Goal: Task Accomplishment & Management: Manage account settings

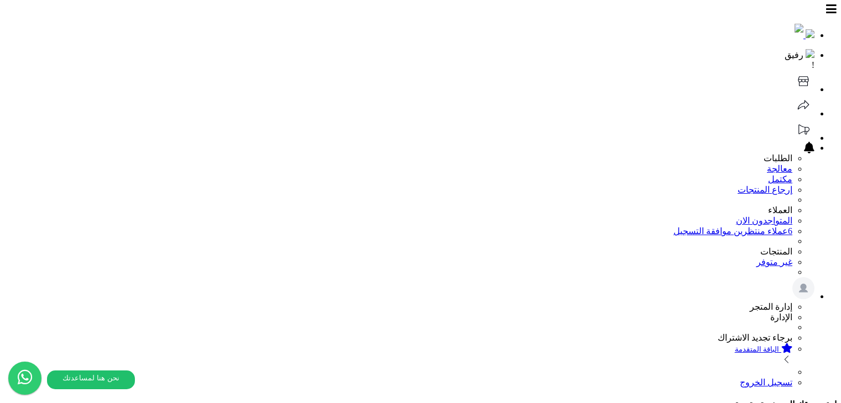
select select
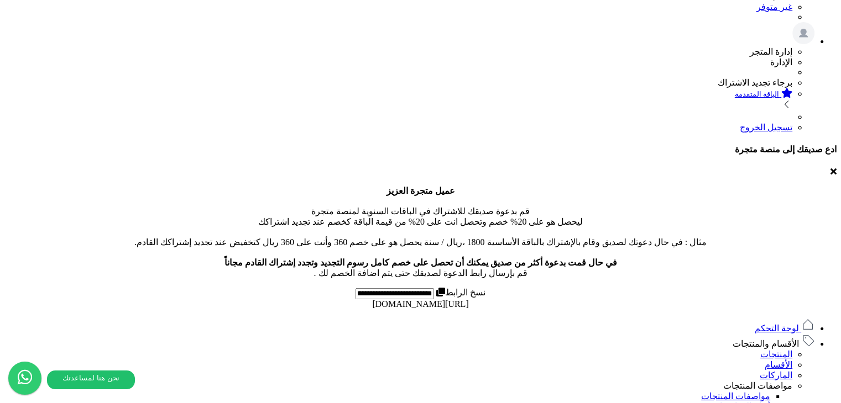
scroll to position [232, 0]
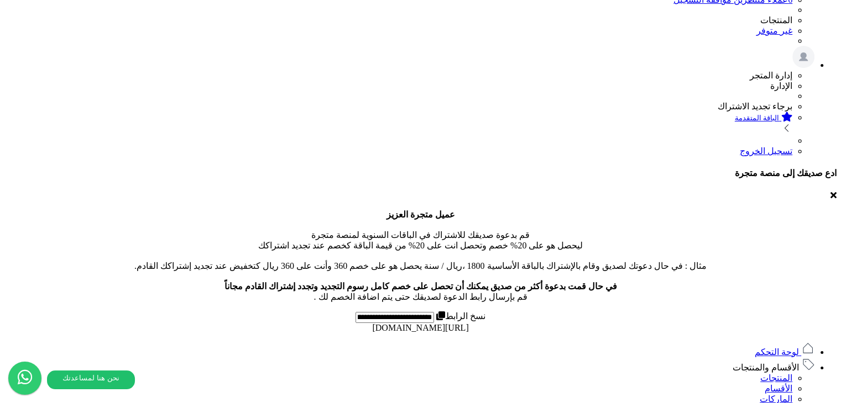
click at [772, 395] on link "الماركات" at bounding box center [775, 399] width 33 height 9
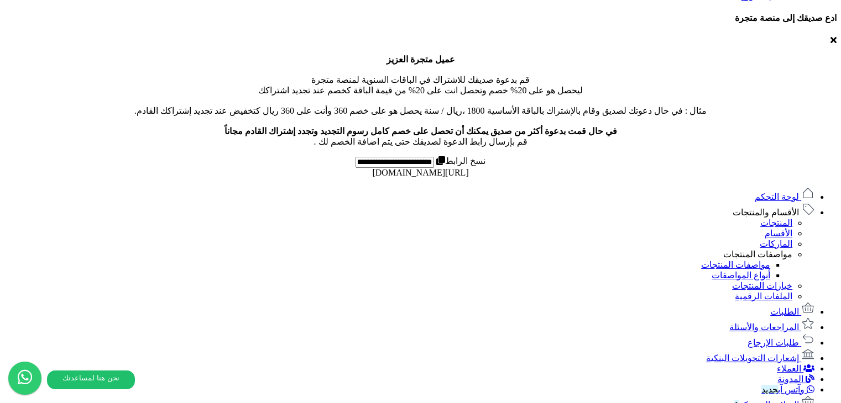
scroll to position [276, 0]
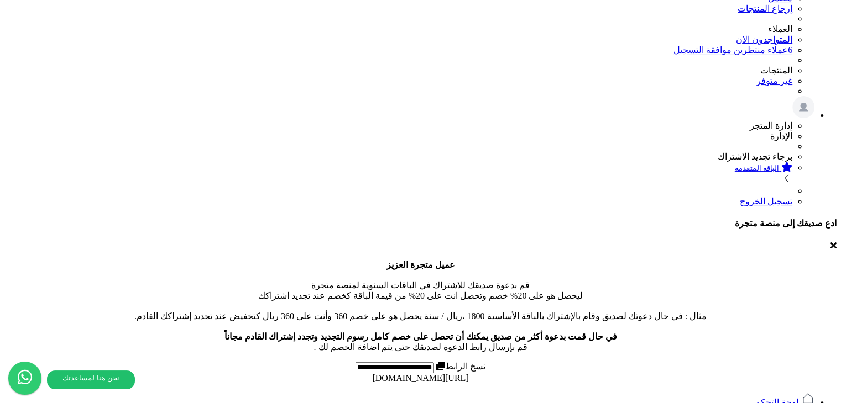
scroll to position [55, 0]
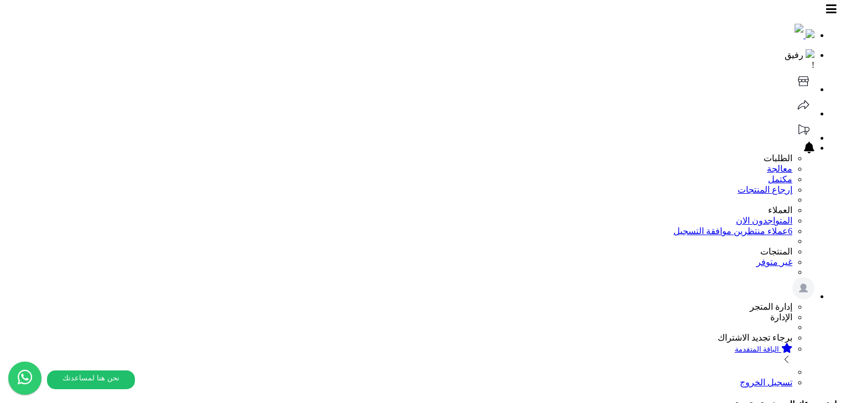
select select
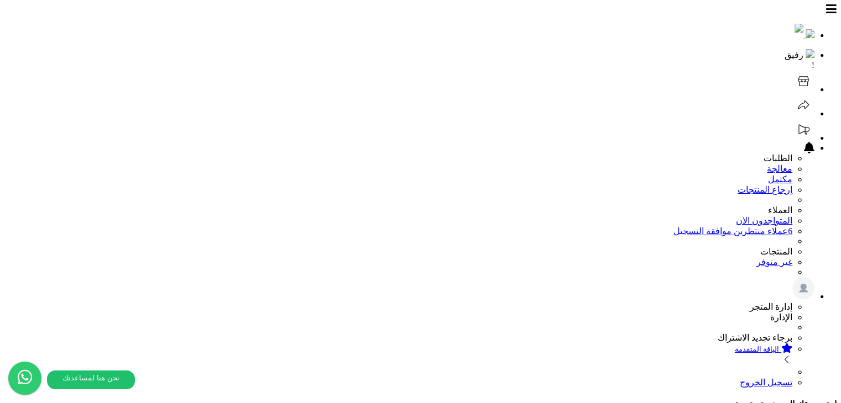
click at [0, 0] on textarea "وصف المنتج" at bounding box center [0, 0] width 0 height 0
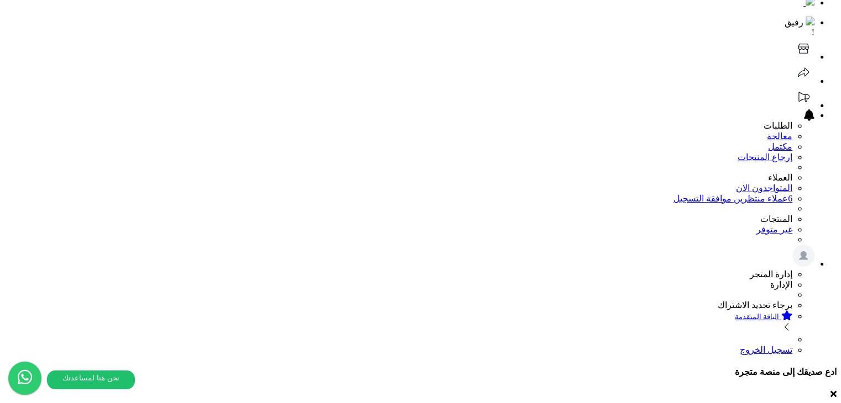
scroll to position [0, 0]
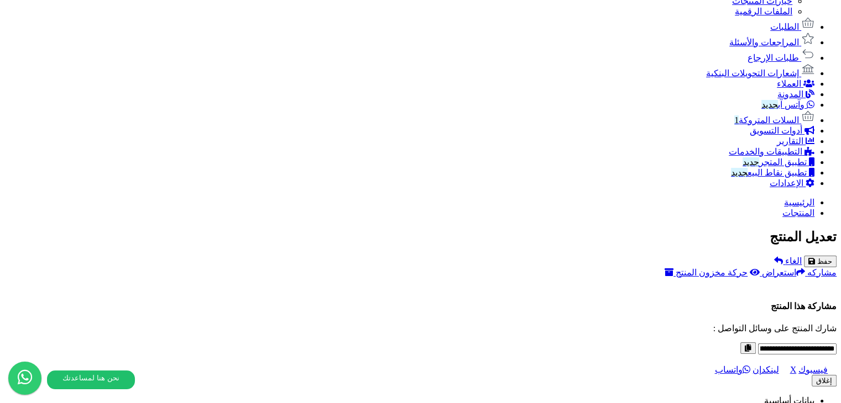
scroll to position [652, 0]
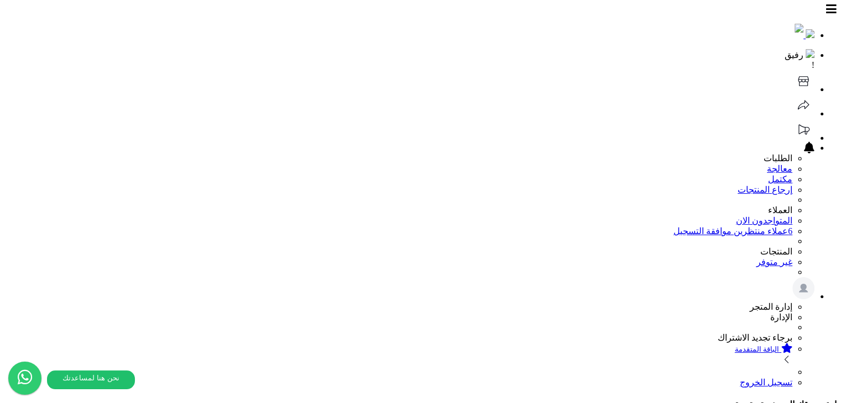
scroll to position [0, 0]
select select
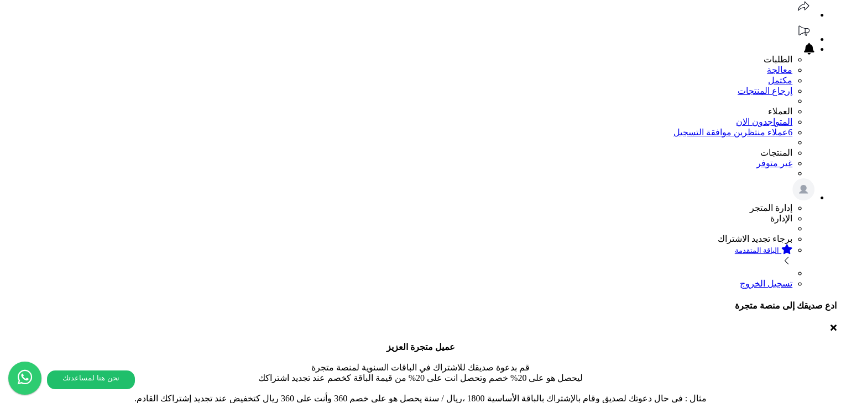
scroll to position [85, 0]
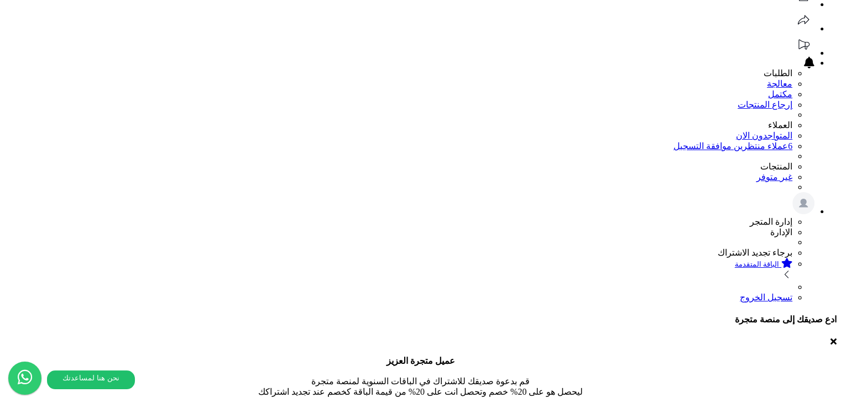
paste input "**********"
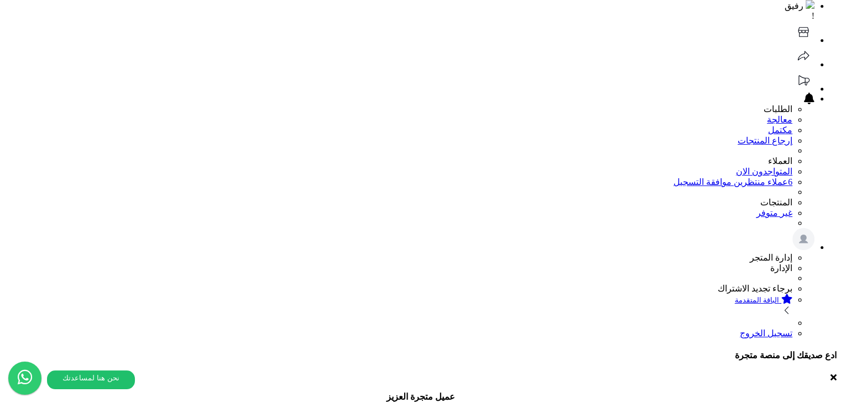
scroll to position [0, 0]
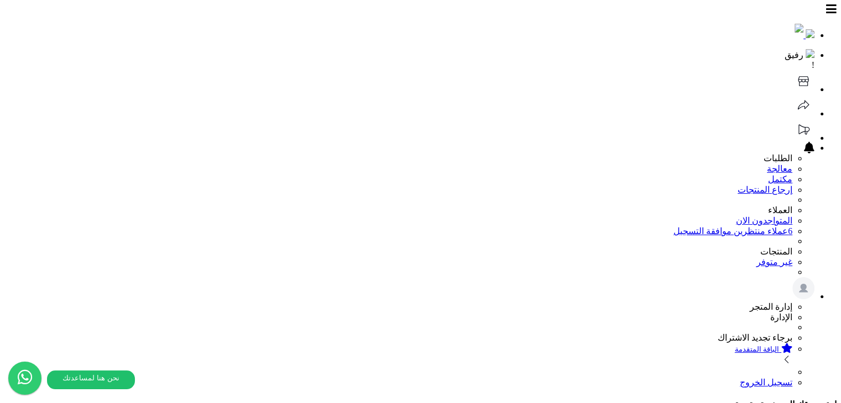
type input "**********"
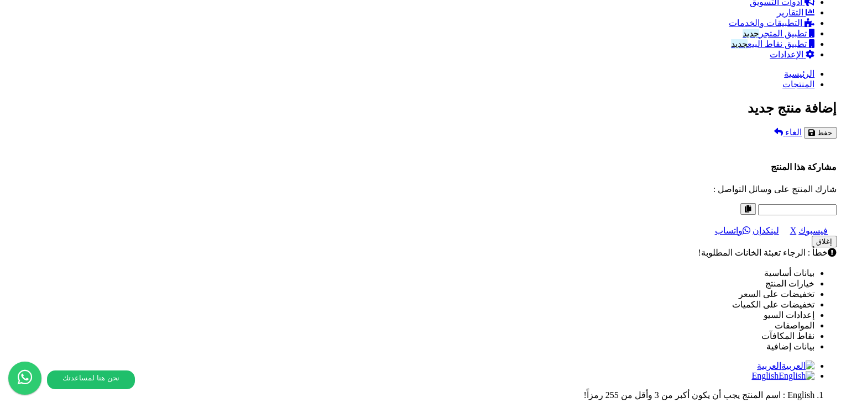
scroll to position [608, 0]
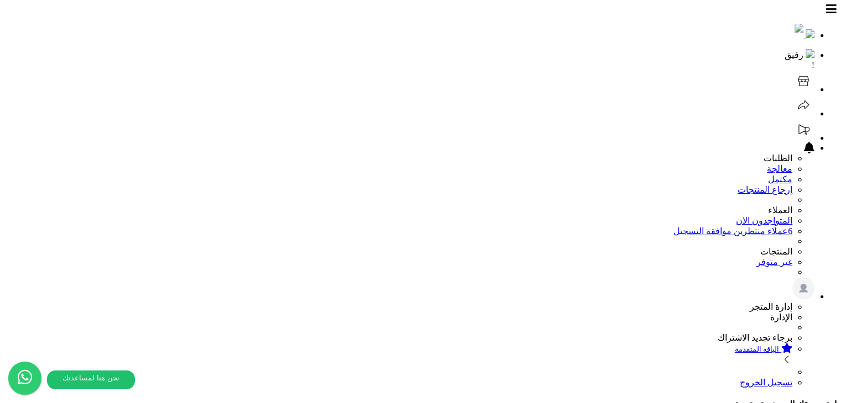
scroll to position [166, 0]
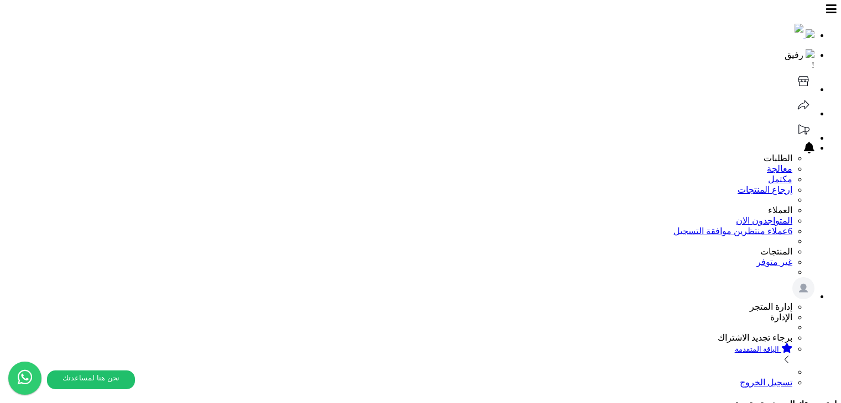
select select
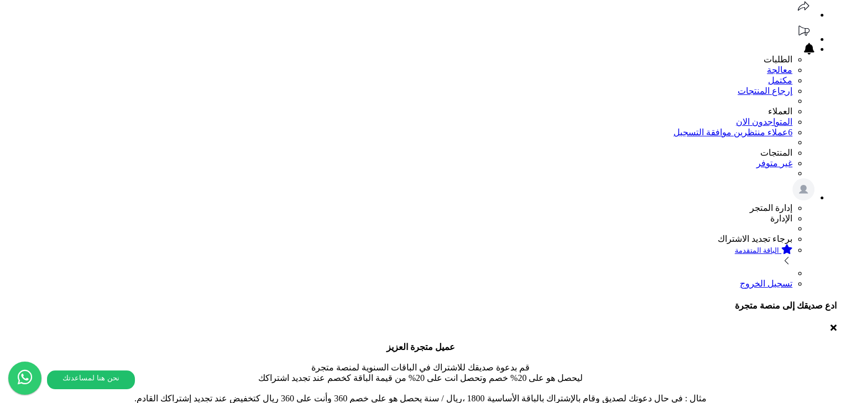
scroll to position [81, 0]
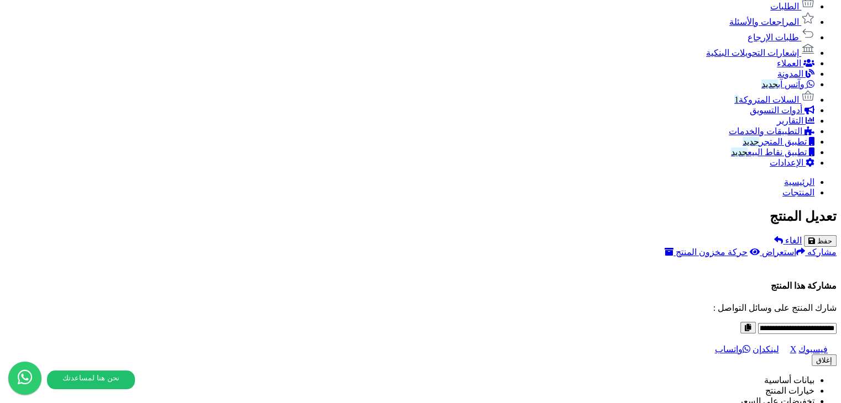
scroll to position [757, 0]
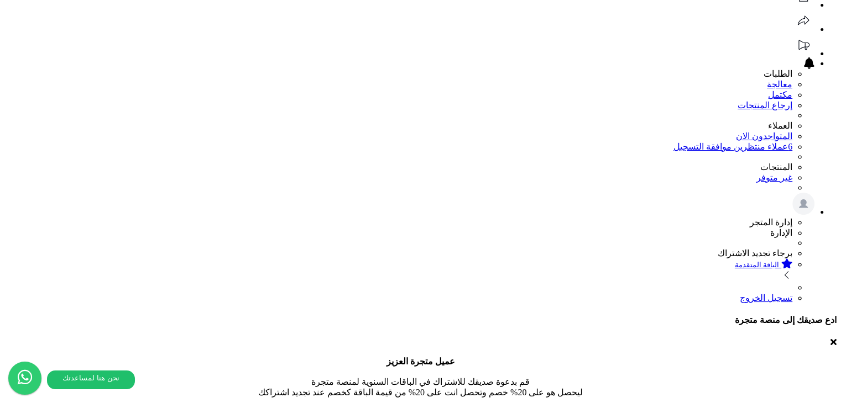
scroll to position [0, 0]
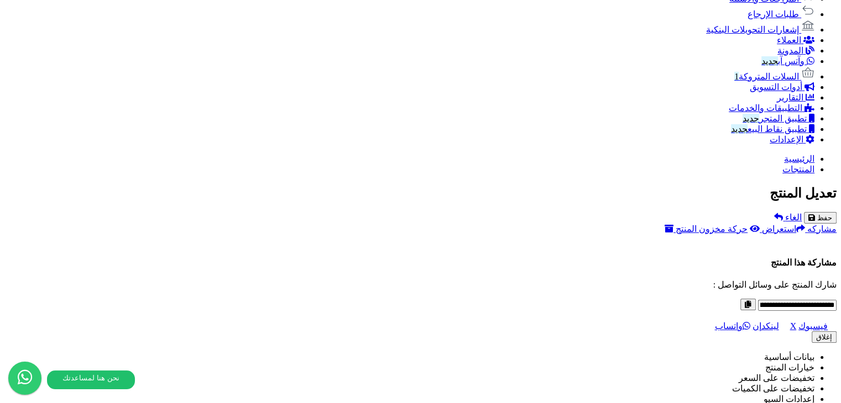
scroll to position [718, 0]
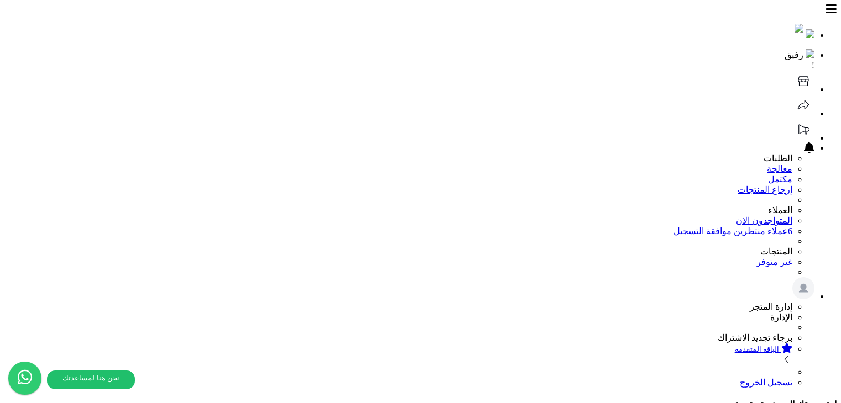
scroll to position [166, 0]
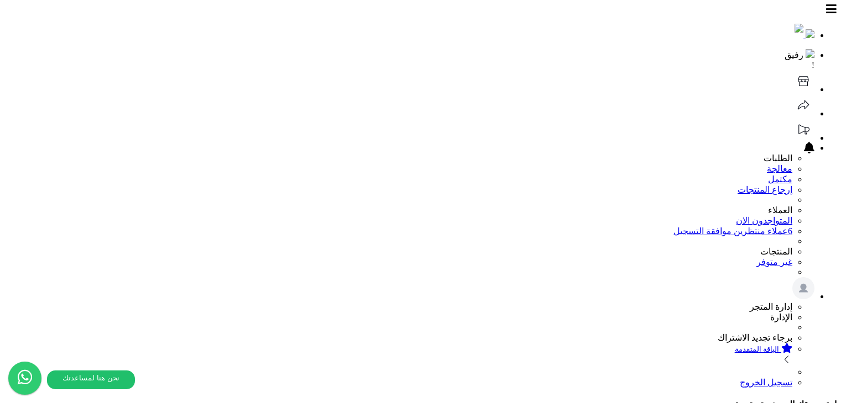
select select
type input "*****"
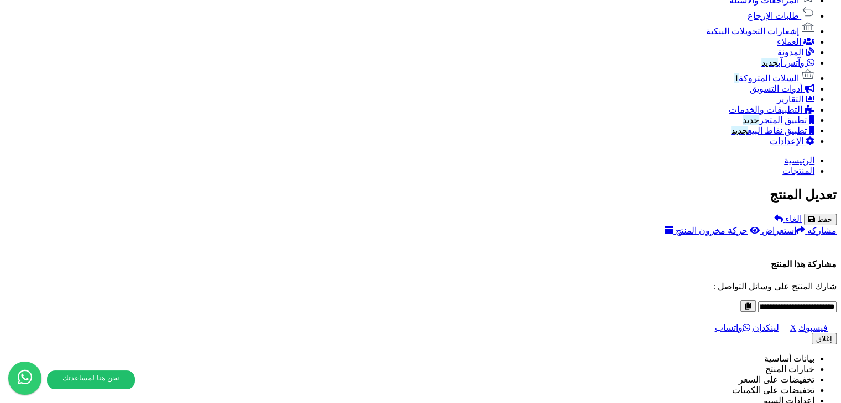
scroll to position [695, 0]
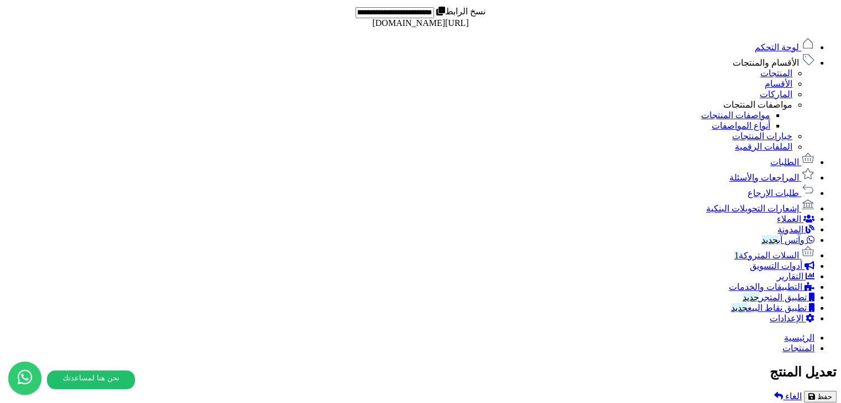
scroll to position [474, 0]
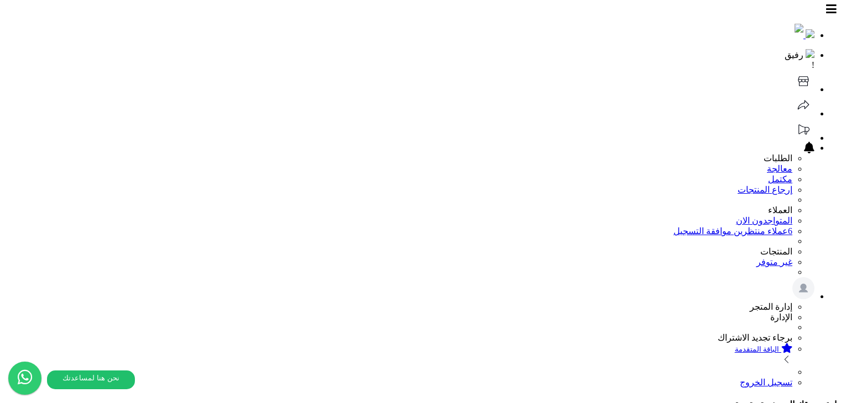
select select
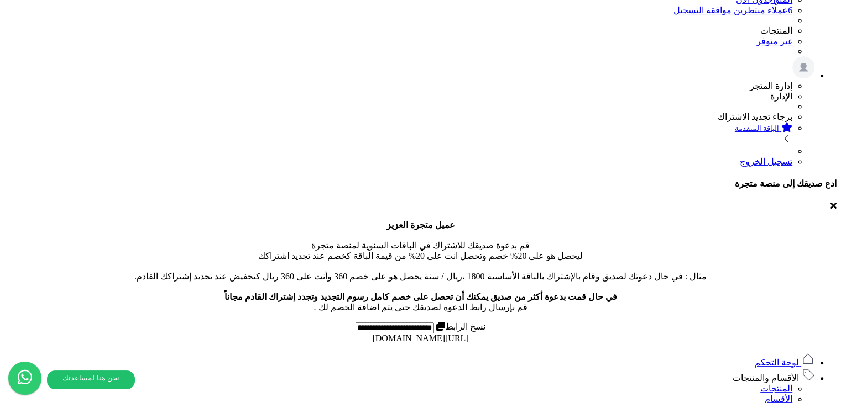
scroll to position [683, 0]
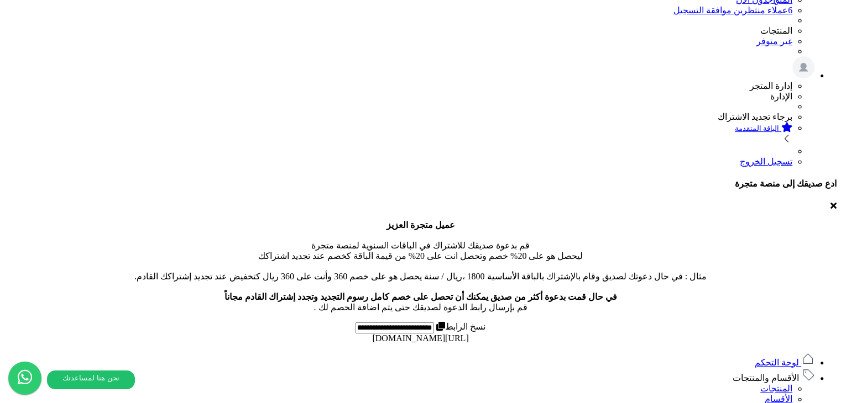
scroll to position [98, 0]
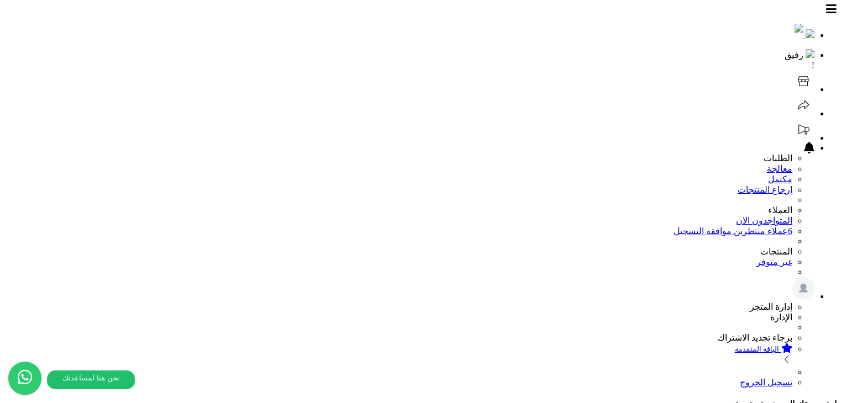
select select
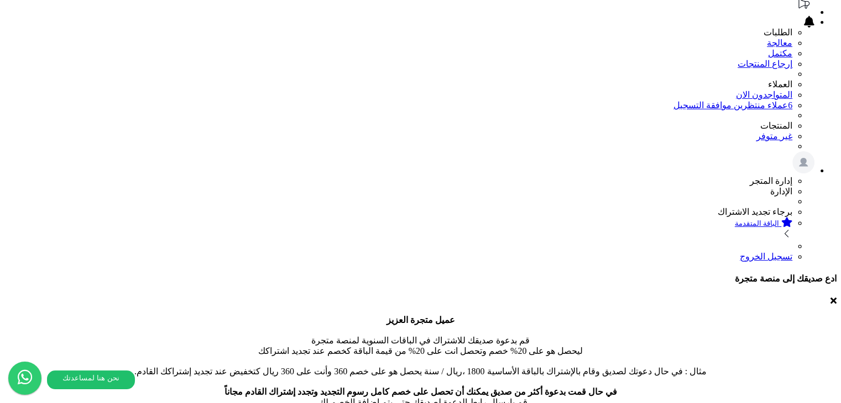
scroll to position [166, 0]
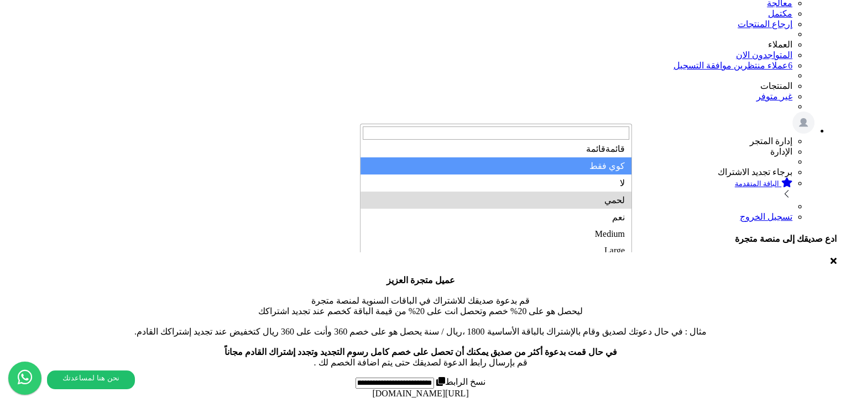
scroll to position [494, 0]
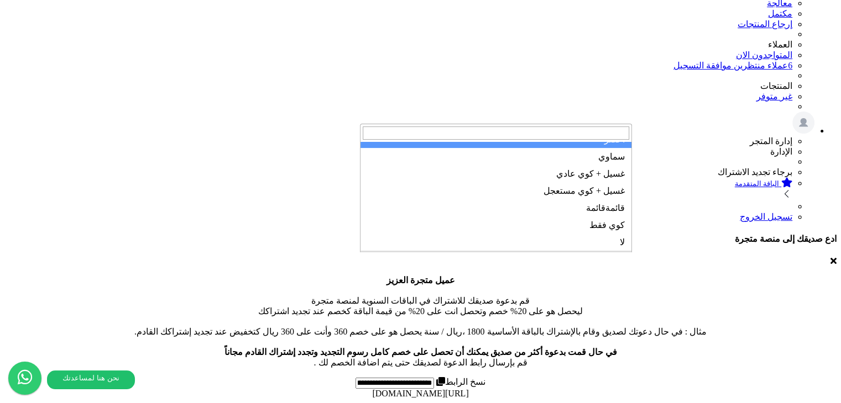
select select "**"
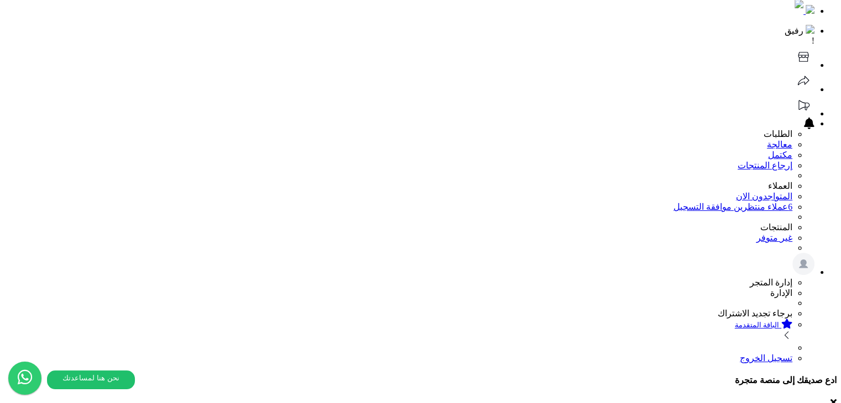
scroll to position [0, 0]
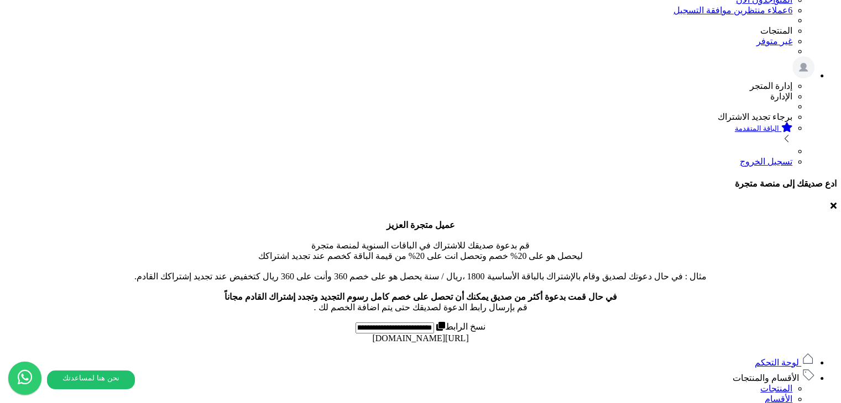
scroll to position [221, 0]
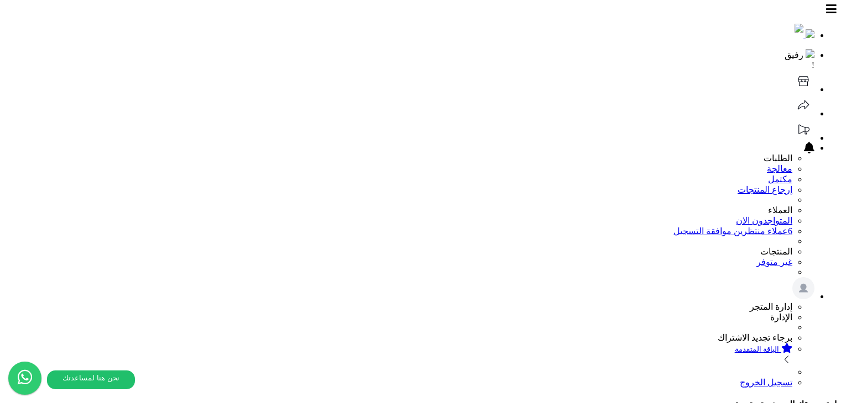
select select
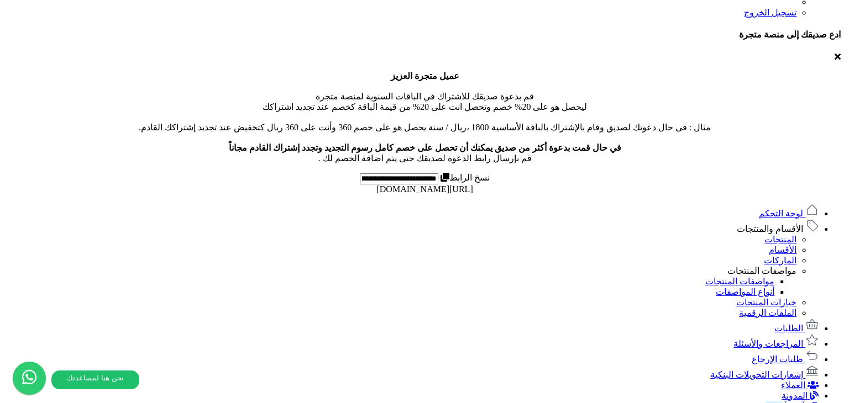
scroll to position [332, 0]
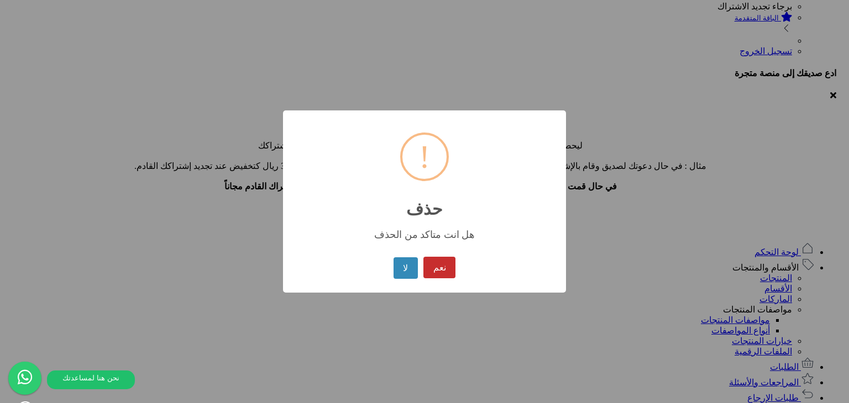
click at [444, 268] on button "نعم" at bounding box center [439, 268] width 32 height 22
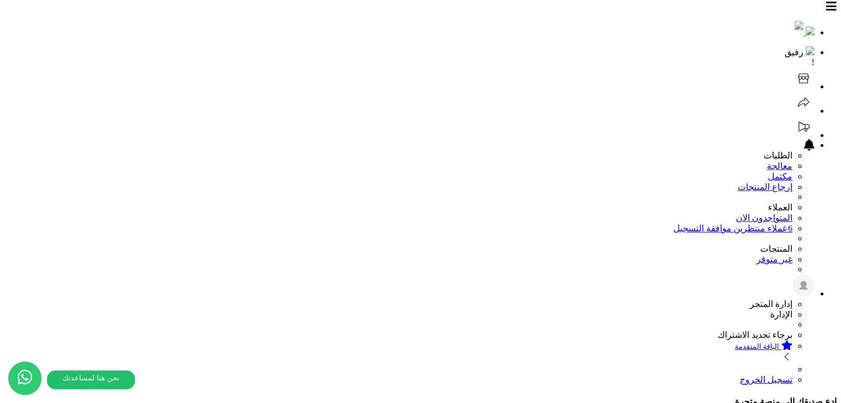
scroll to position [0, 0]
